Goal: Find specific page/section: Find specific page/section

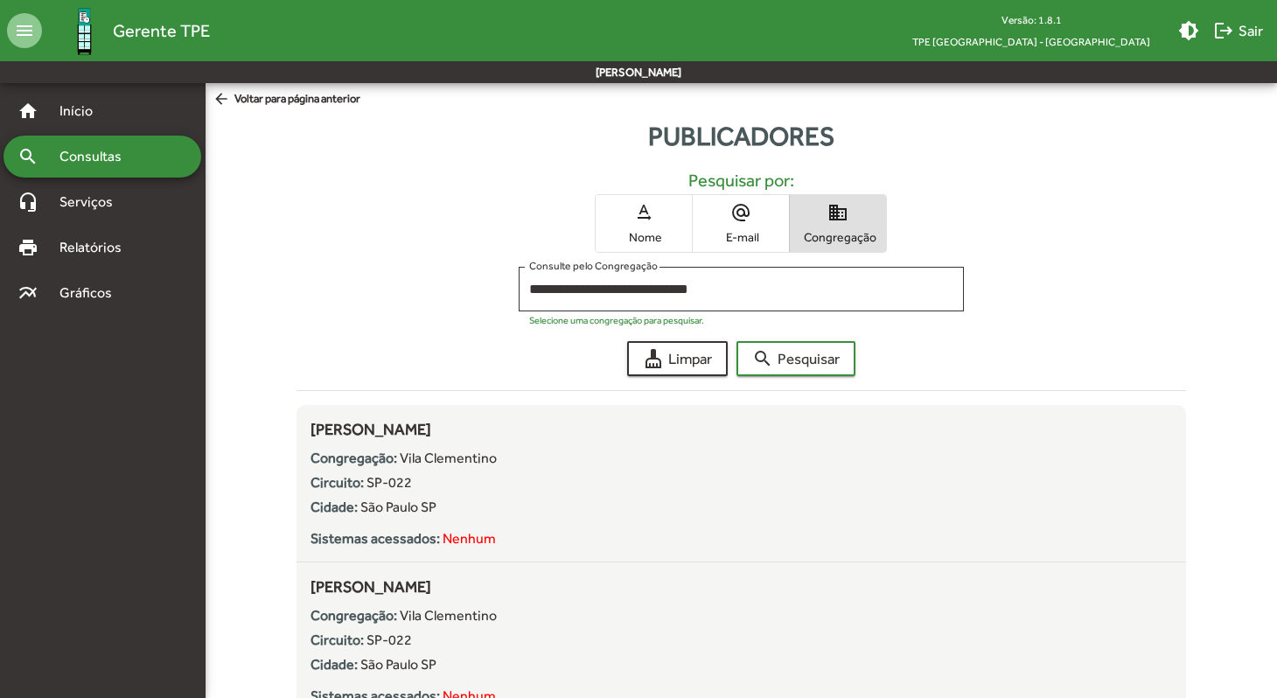
scroll to position [5271, 0]
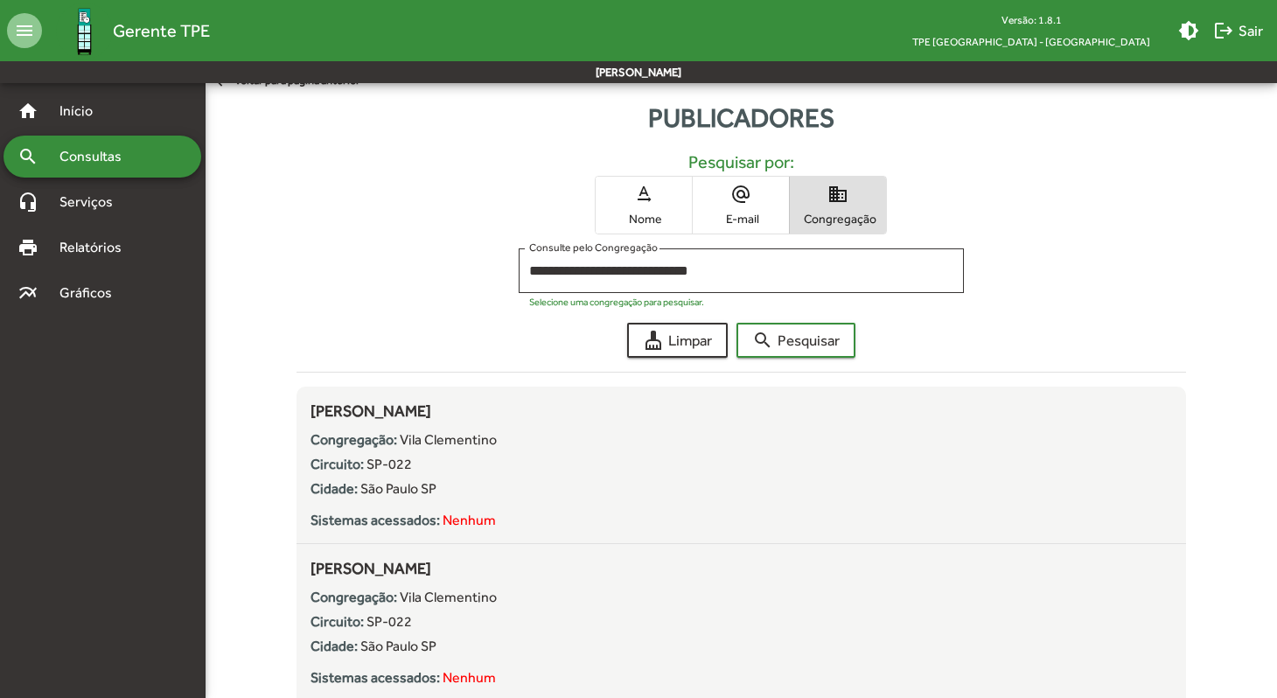
scroll to position [0, 0]
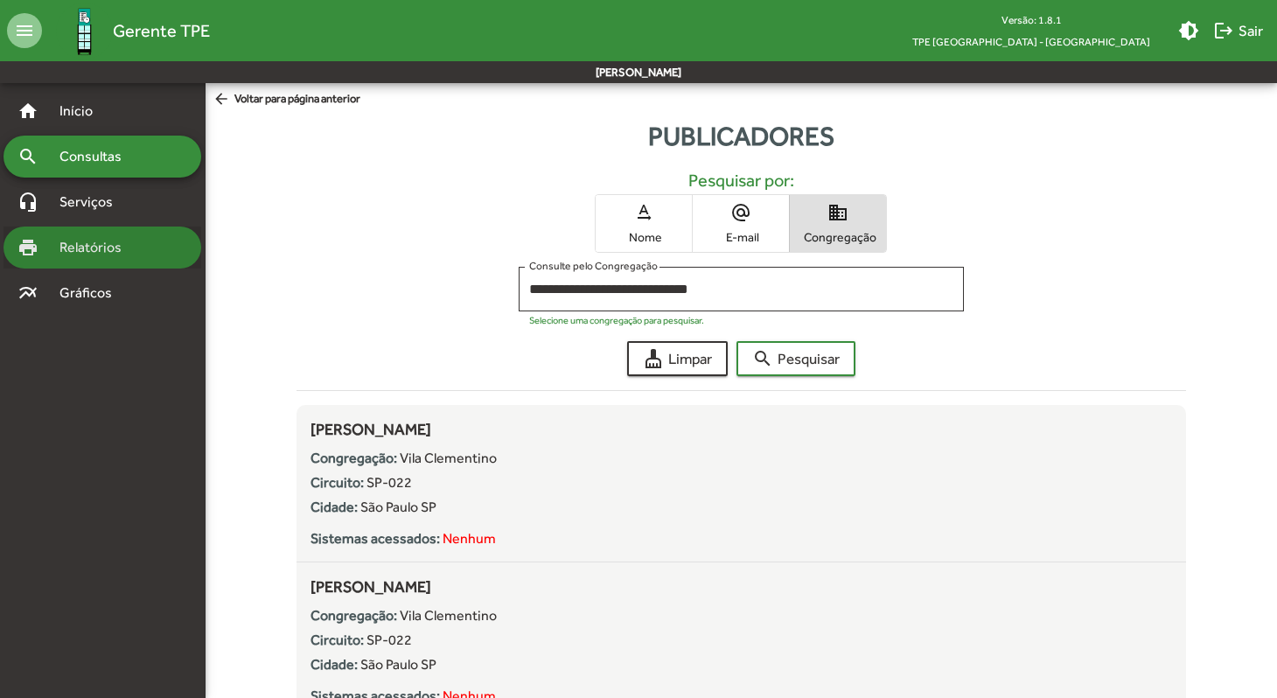
click at [87, 247] on span "Relatórios" at bounding box center [96, 247] width 95 height 21
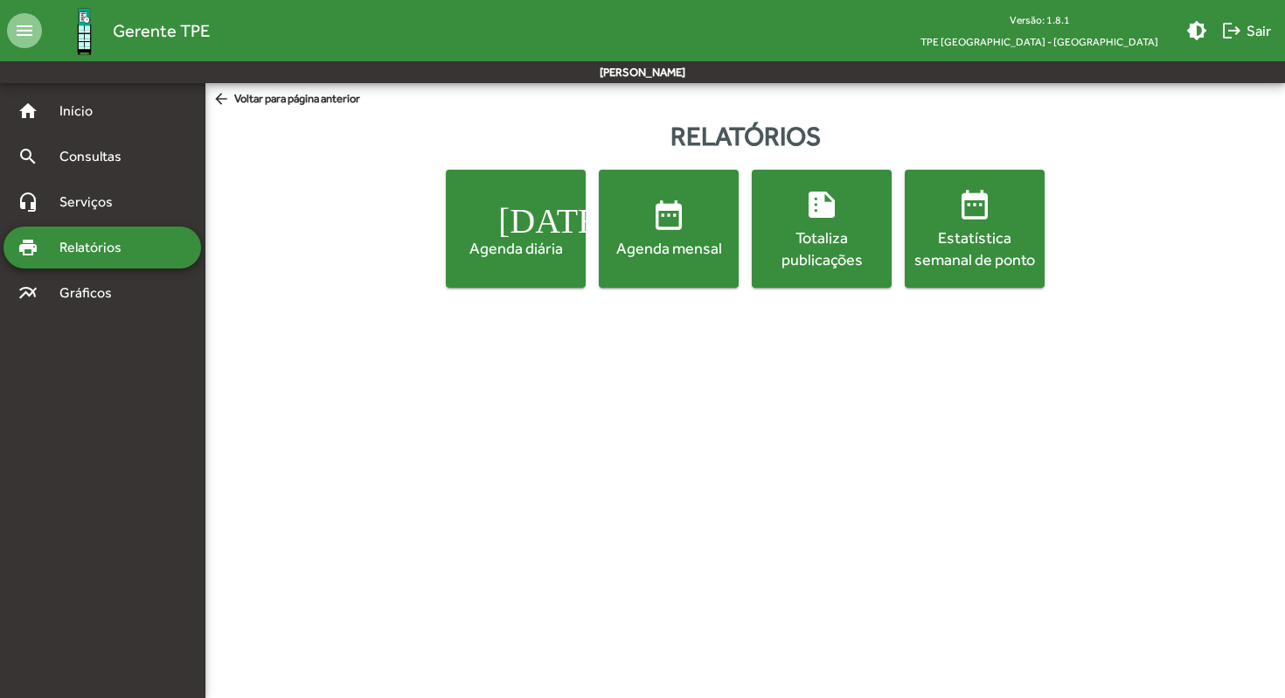
click at [967, 240] on div "Estatística semanal de ponto" at bounding box center [975, 248] width 133 height 44
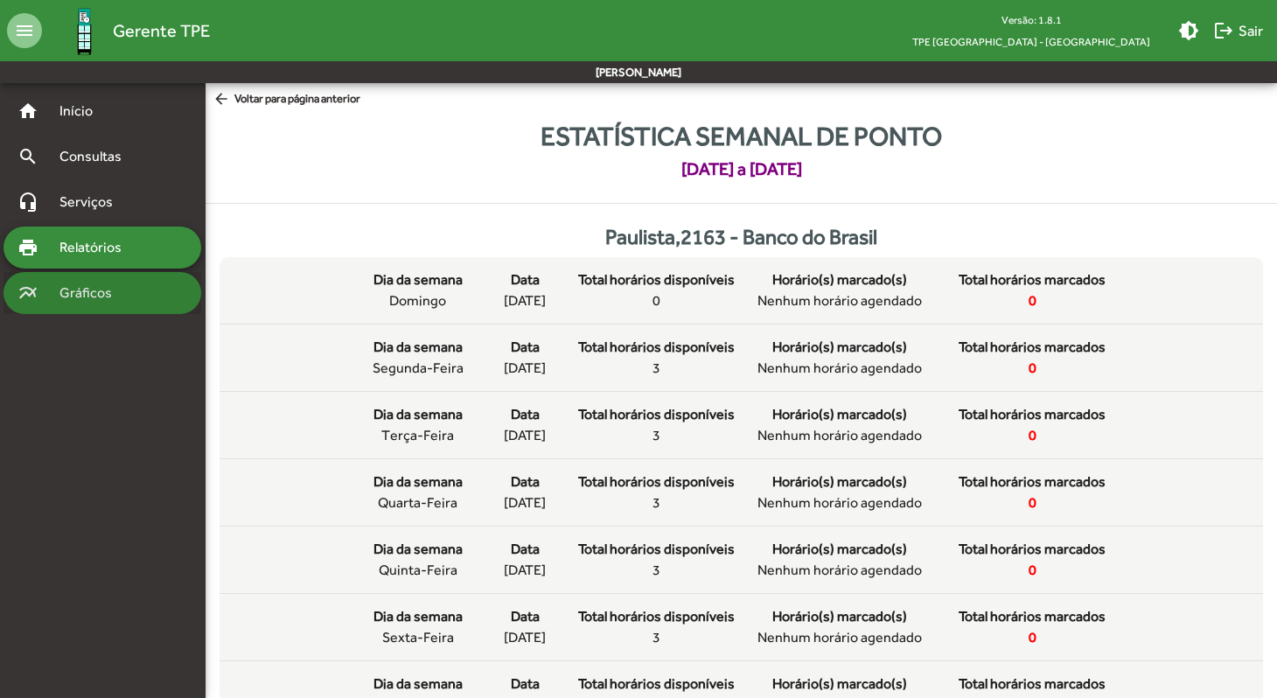
click at [84, 298] on span "Gráficos" at bounding box center [92, 292] width 87 height 21
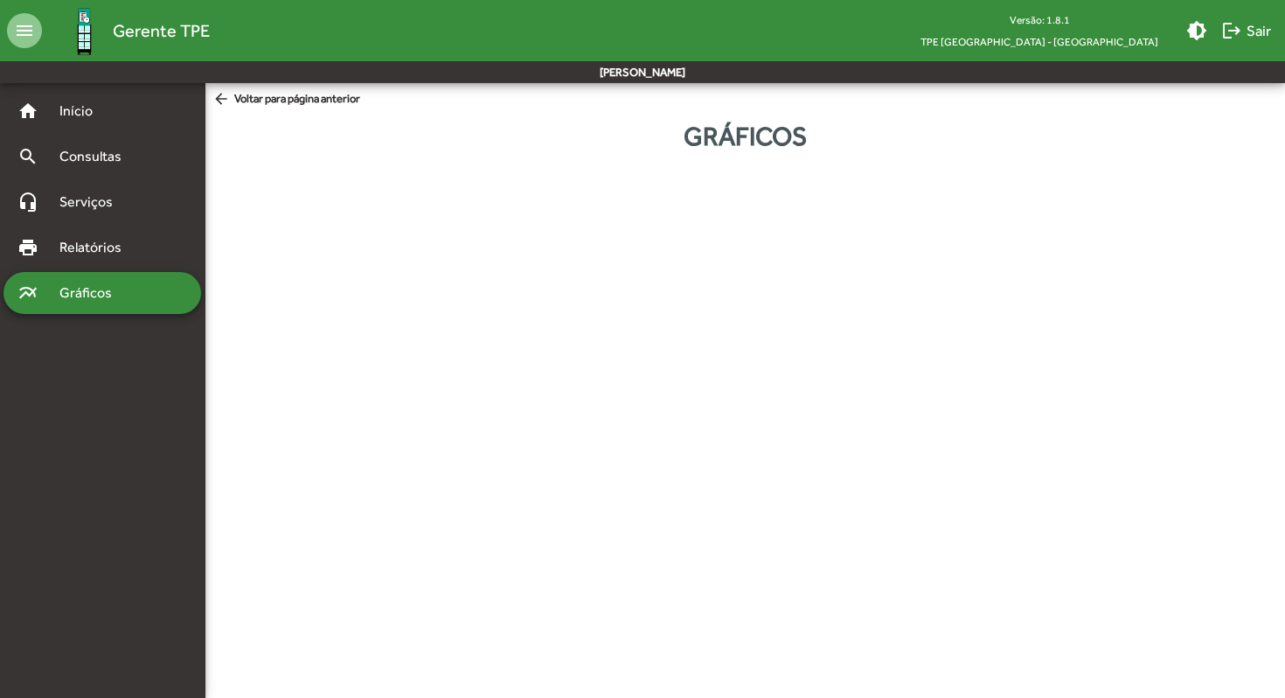
click at [61, 287] on span "Gráficos" at bounding box center [92, 292] width 87 height 21
click at [722, 146] on div "Gráficos" at bounding box center [746, 135] width 1080 height 39
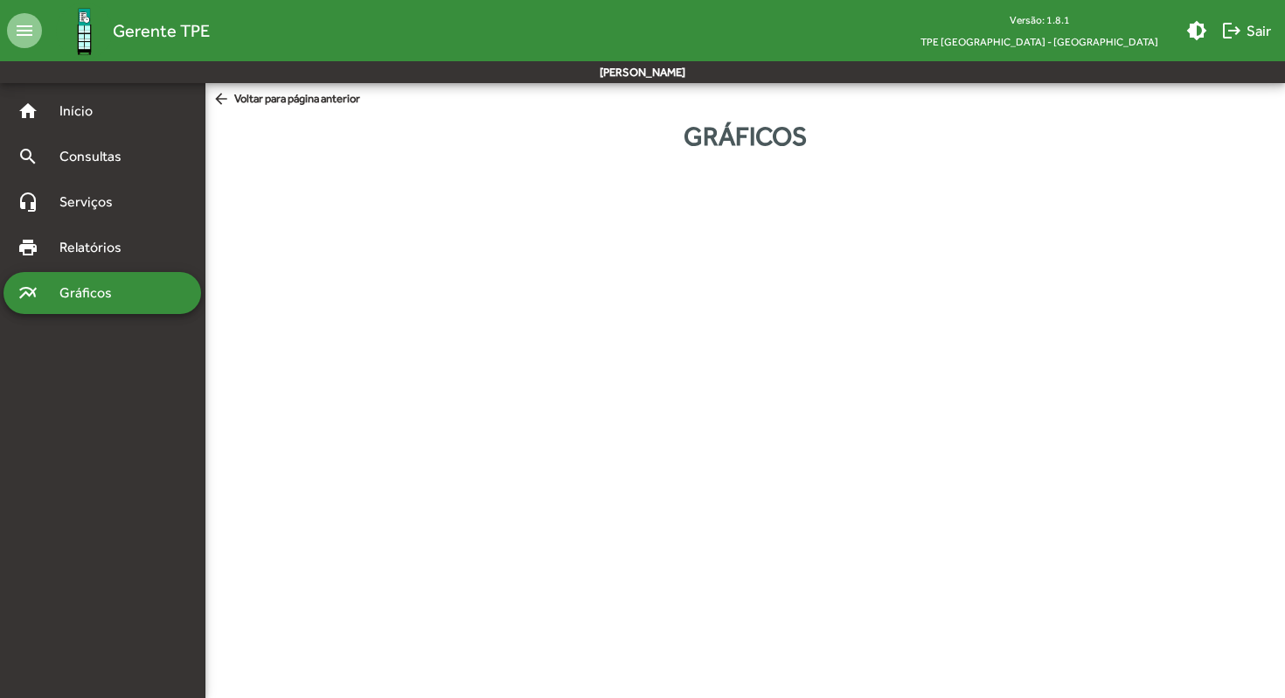
click at [589, 191] on html "menu Gerente TPE Versão: 1.8.1 TPE [GEOGRAPHIC_DATA] - Centro brightness_medium…" at bounding box center [642, 95] width 1285 height 191
click at [261, 101] on span "arrow_back Voltar para página anterior" at bounding box center [286, 99] width 148 height 19
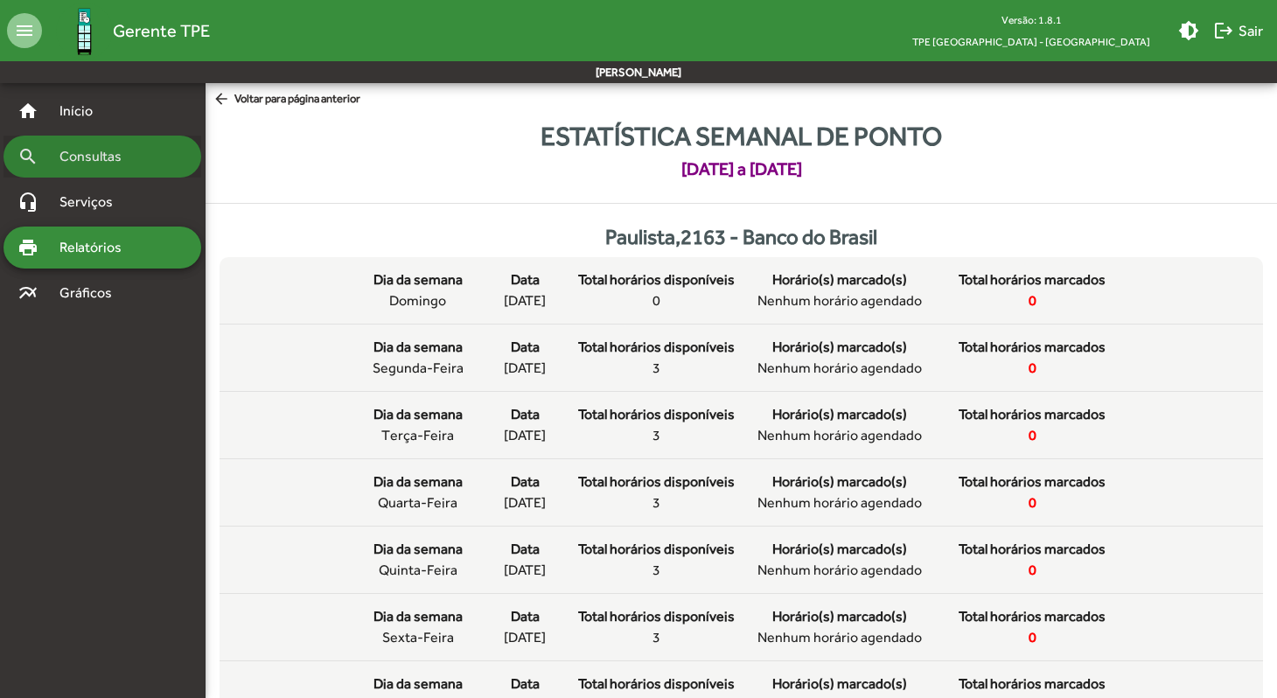
click at [119, 171] on div "search Consultas" at bounding box center [102, 157] width 198 height 42
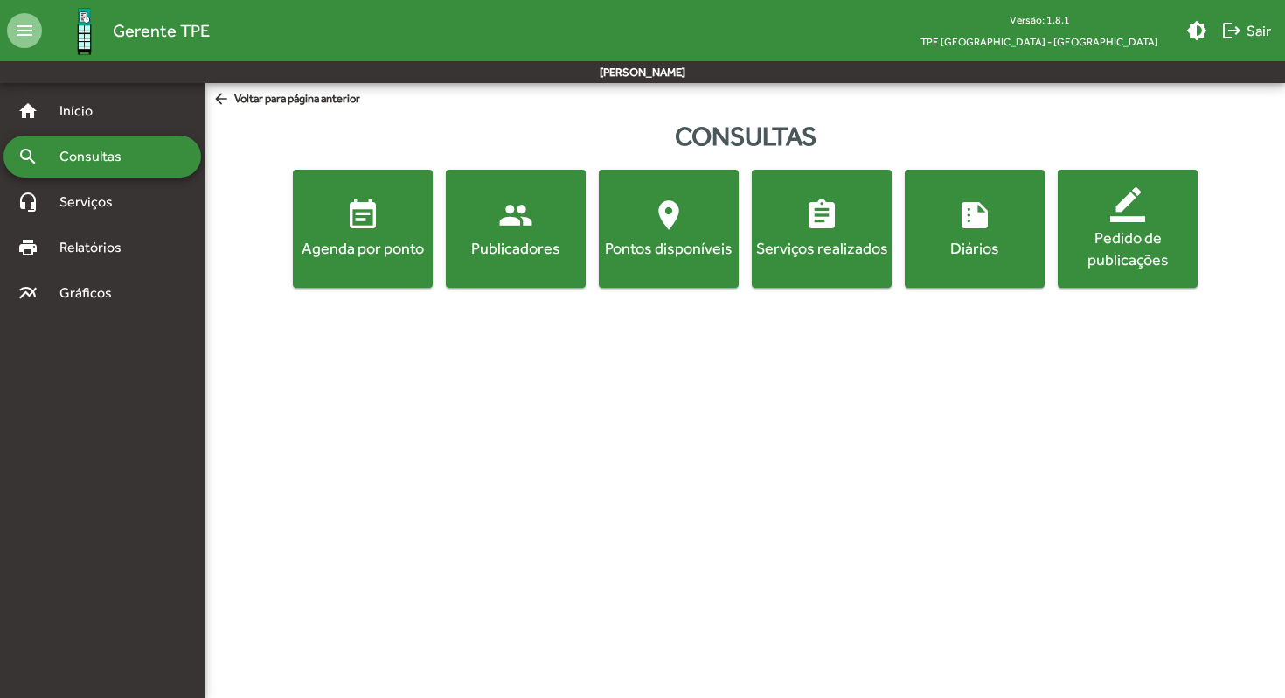
click at [523, 241] on div "Publicadores" at bounding box center [515, 248] width 133 height 22
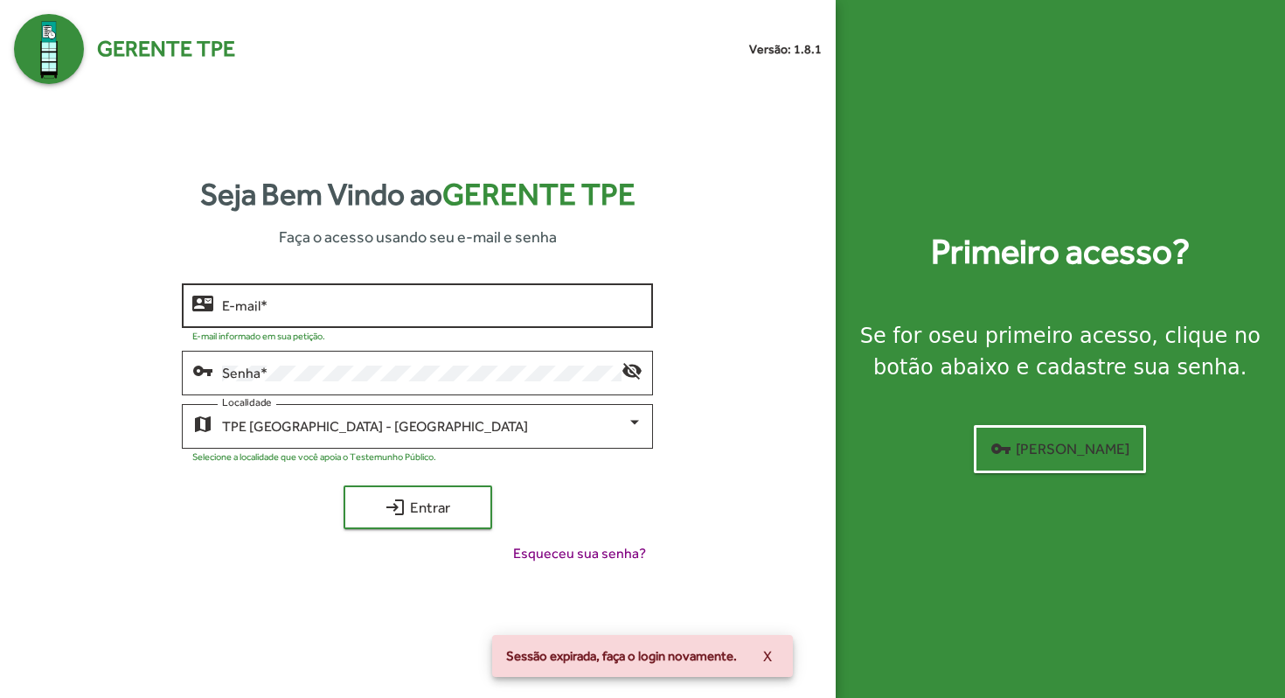
click at [387, 314] on div "E-mail *" at bounding box center [432, 304] width 421 height 48
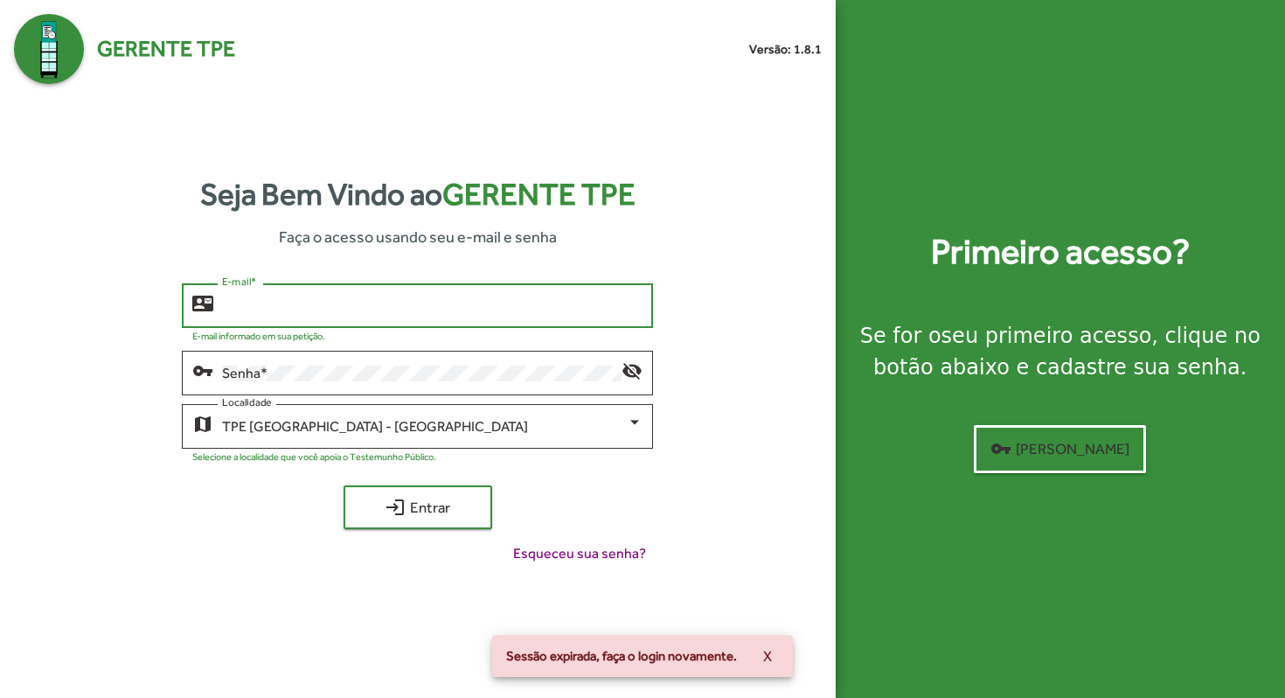
click at [387, 301] on input "E-mail *" at bounding box center [432, 306] width 421 height 16
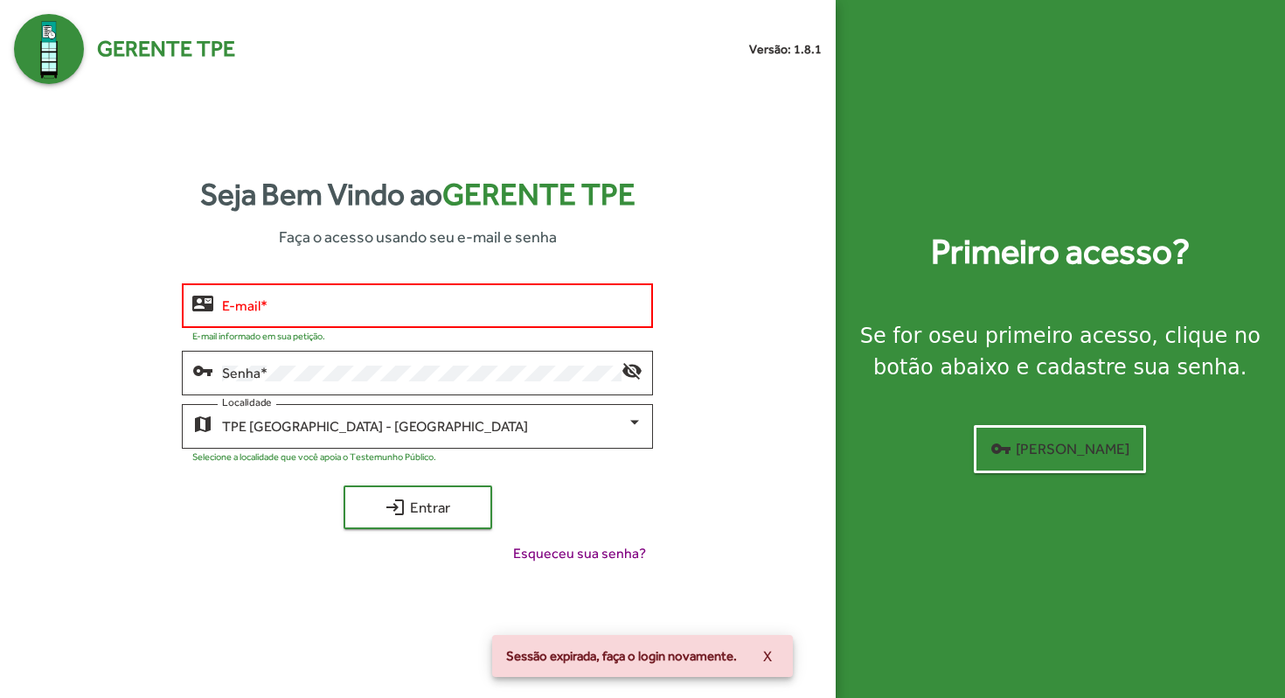
click at [367, 322] on div "E-mail *" at bounding box center [432, 304] width 421 height 48
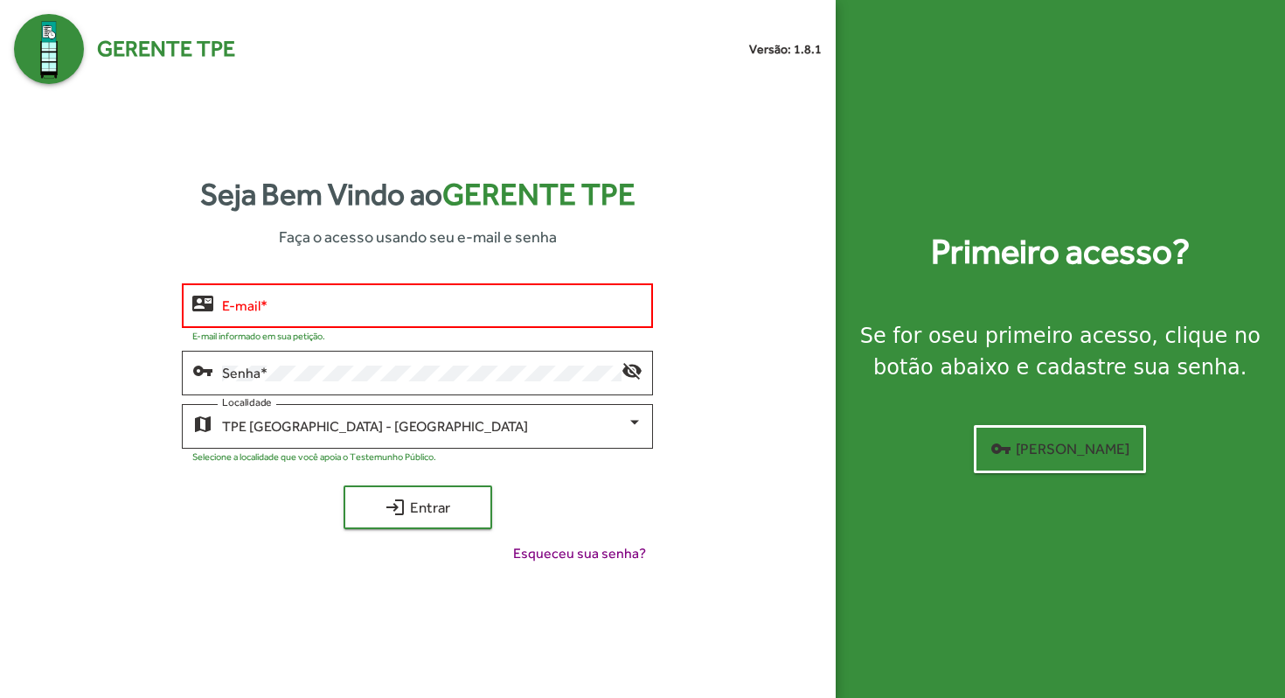
click at [367, 322] on div "E-mail *" at bounding box center [432, 304] width 421 height 48
